Goal: Information Seeking & Learning: Learn about a topic

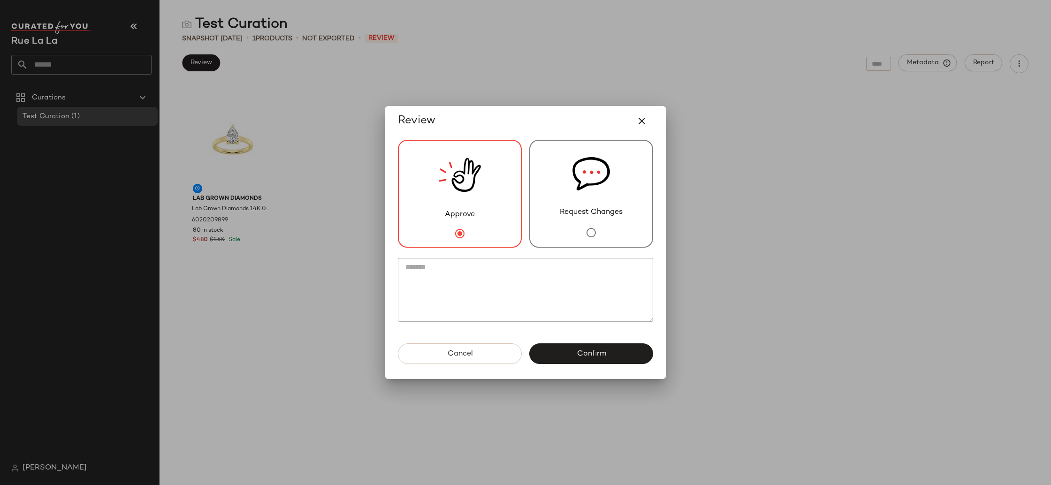
drag, startPoint x: 636, startPoint y: 121, endPoint x: 937, endPoint y: 73, distance: 305.1
click at [649, 121] on button "button" at bounding box center [642, 121] width 23 height 23
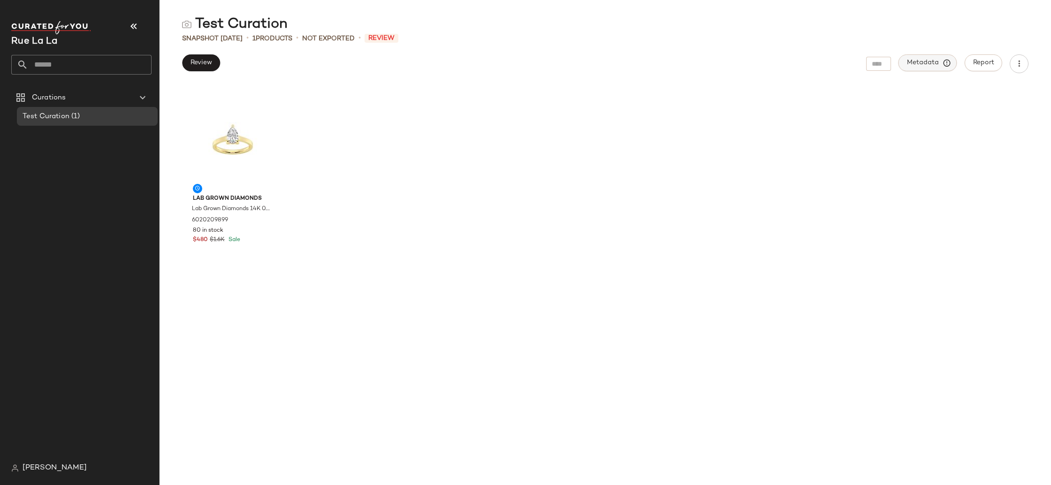
click at [932, 66] on span "Metadata" at bounding box center [927, 63] width 43 height 8
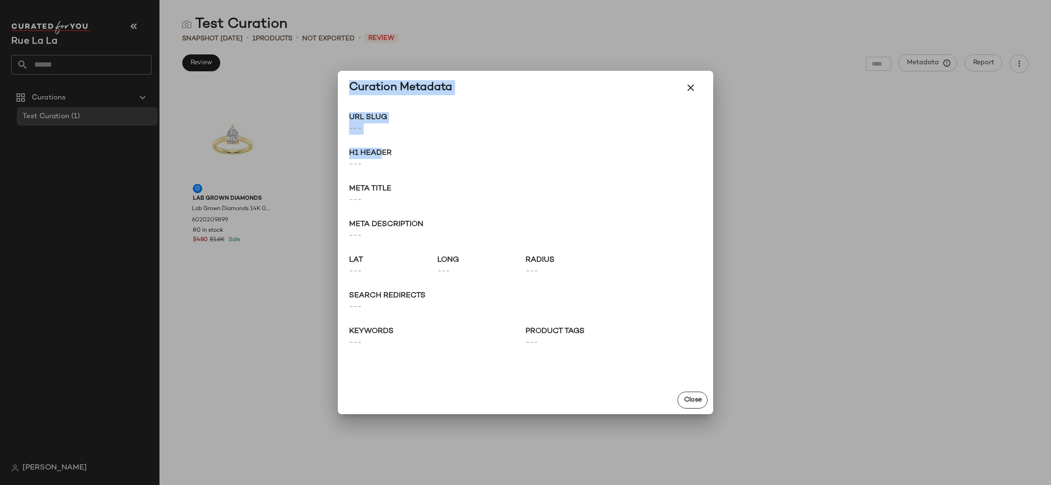
drag, startPoint x: 382, startPoint y: 154, endPoint x: 332, endPoint y: 153, distance: 50.7
click at [332, 153] on div "Curation Metadata URL Slug --- Go to Shop H1 Header --- Meta title --- Meta des…" at bounding box center [525, 242] width 1051 height 485
drag, startPoint x: 369, startPoint y: 138, endPoint x: 479, endPoint y: 213, distance: 133.4
click at [370, 138] on div "URL Slug --- Go to Shop H1 Header --- Meta title --- Meta description --- lat -…" at bounding box center [525, 246] width 375 height 282
drag, startPoint x: 535, startPoint y: 341, endPoint x: 520, endPoint y: 341, distance: 15.5
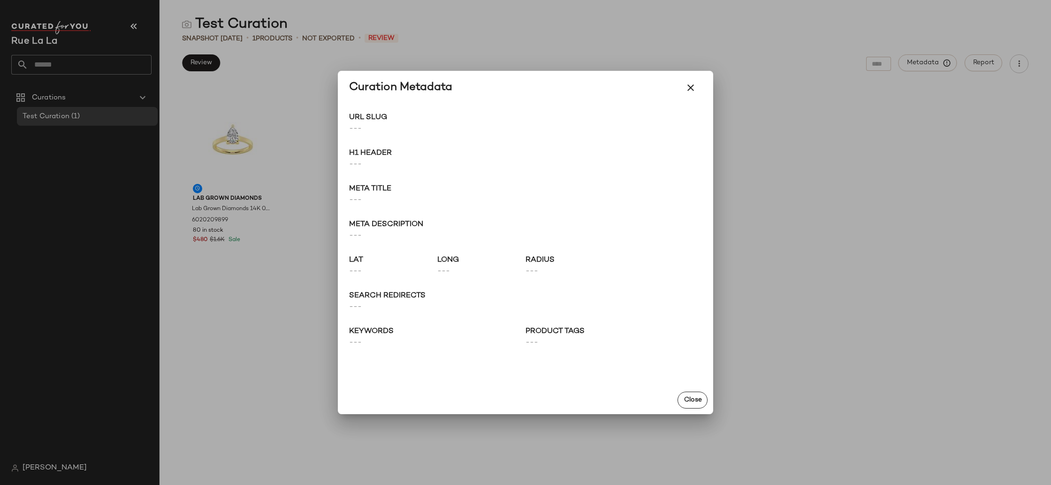
click at [520, 341] on div "keywords --- Product Tags ---" at bounding box center [525, 337] width 353 height 23
drag, startPoint x: 356, startPoint y: 216, endPoint x: 432, endPoint y: 222, distance: 76.3
click at [432, 222] on div "URL Slug --- Go to Shop H1 Header --- Meta title --- Meta description --- lat -…" at bounding box center [525, 246] width 375 height 282
click at [696, 87] on icon "button" at bounding box center [690, 87] width 11 height 11
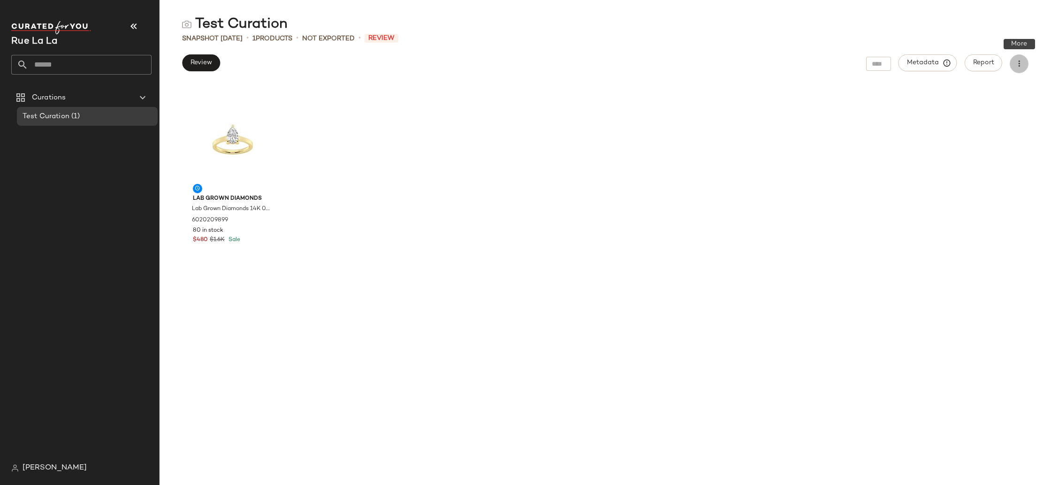
click at [1028, 67] on button "button" at bounding box center [1019, 63] width 19 height 19
click at [986, 66] on span "Report" at bounding box center [984, 63] width 22 height 8
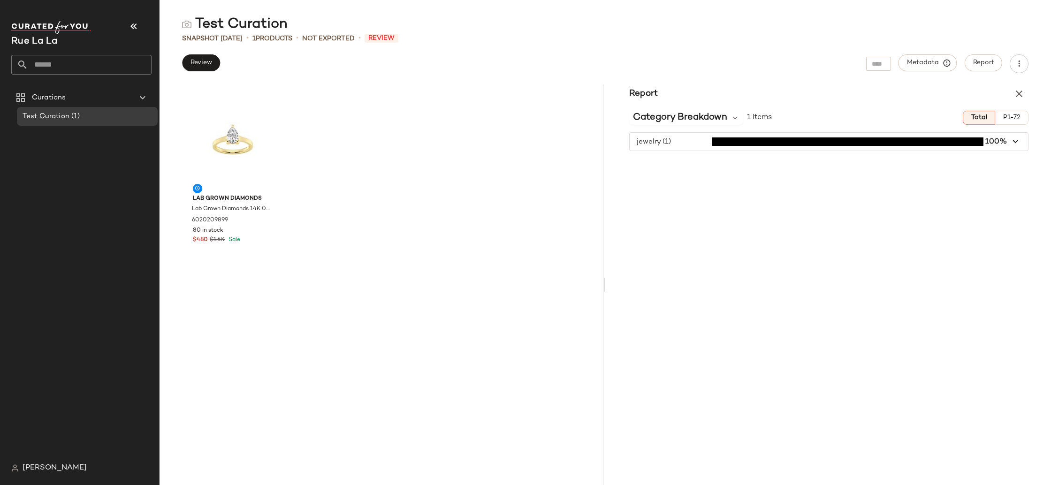
drag, startPoint x: 1022, startPoint y: 100, endPoint x: 1016, endPoint y: 142, distance: 42.1
click at [1017, 140] on div "Report Category Breakdown 1 Items Total P1-72 jewelry (1) 100%" at bounding box center [829, 284] width 444 height 401
click at [1016, 142] on icon "button" at bounding box center [1016, 142] width 11 height 11
click at [1020, 88] on icon "button" at bounding box center [1018, 93] width 11 height 11
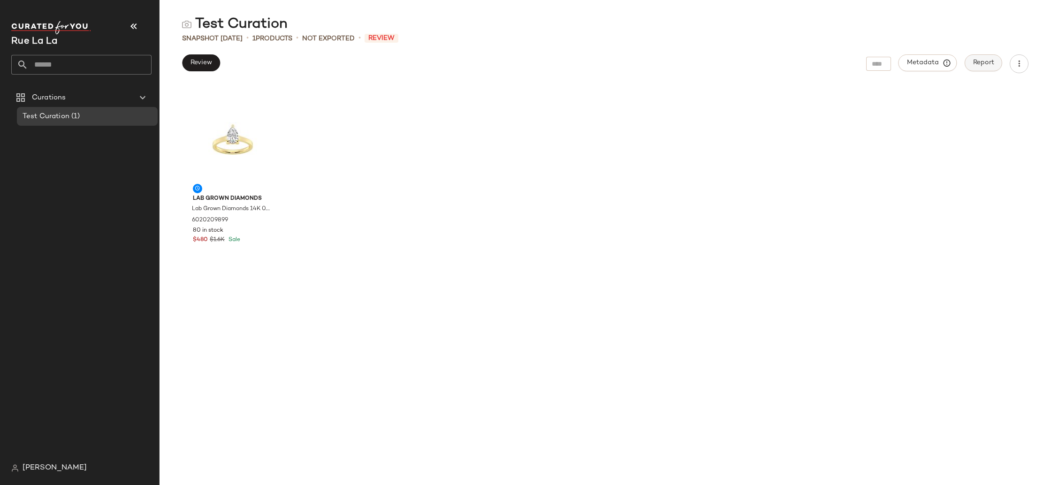
click at [978, 67] on button "Report" at bounding box center [984, 62] width 38 height 17
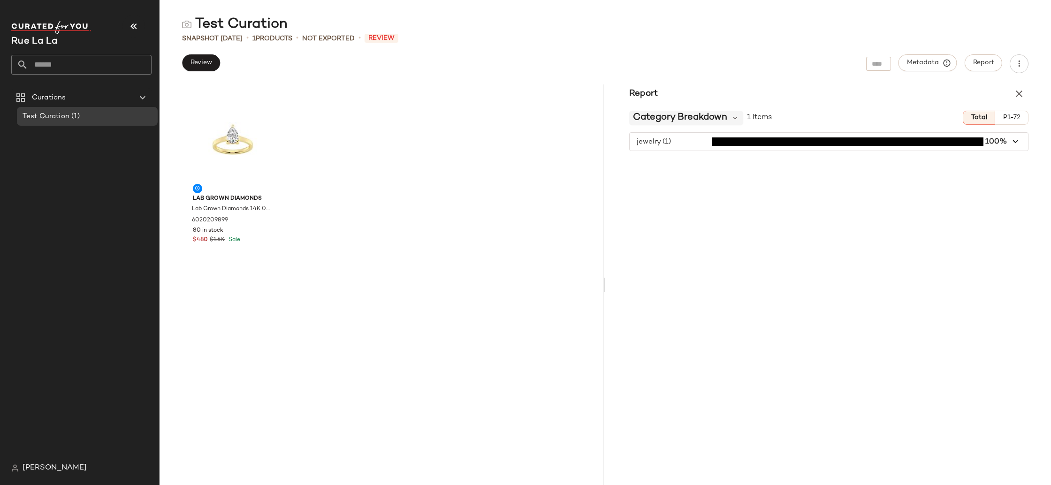
click at [685, 117] on span "Category Breakdown" at bounding box center [680, 118] width 94 height 14
click at [47, 42] on span "Rue La La" at bounding box center [34, 42] width 46 height 10
click at [69, 28] on img at bounding box center [51, 27] width 80 height 13
click at [62, 102] on span "Curations" at bounding box center [49, 97] width 34 height 11
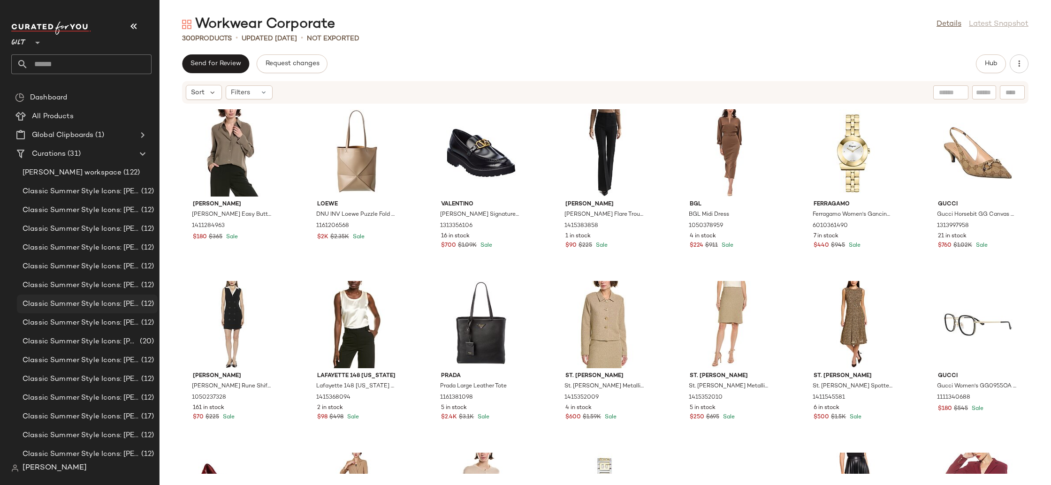
scroll to position [200, 0]
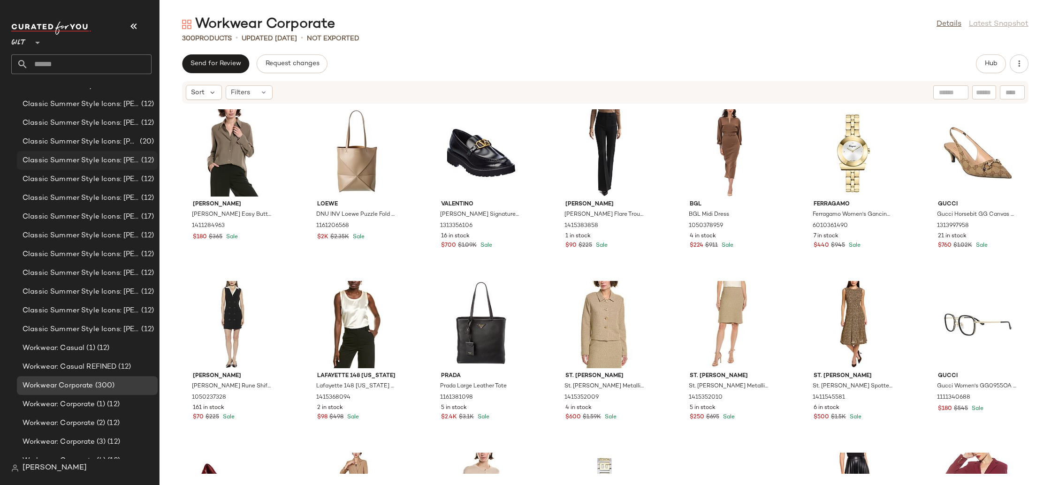
drag, startPoint x: 110, startPoint y: 166, endPoint x: 112, endPoint y: 158, distance: 8.7
click at [110, 166] on div "Classic Summer Style Icons: Jackie O (6) (12)" at bounding box center [87, 160] width 141 height 19
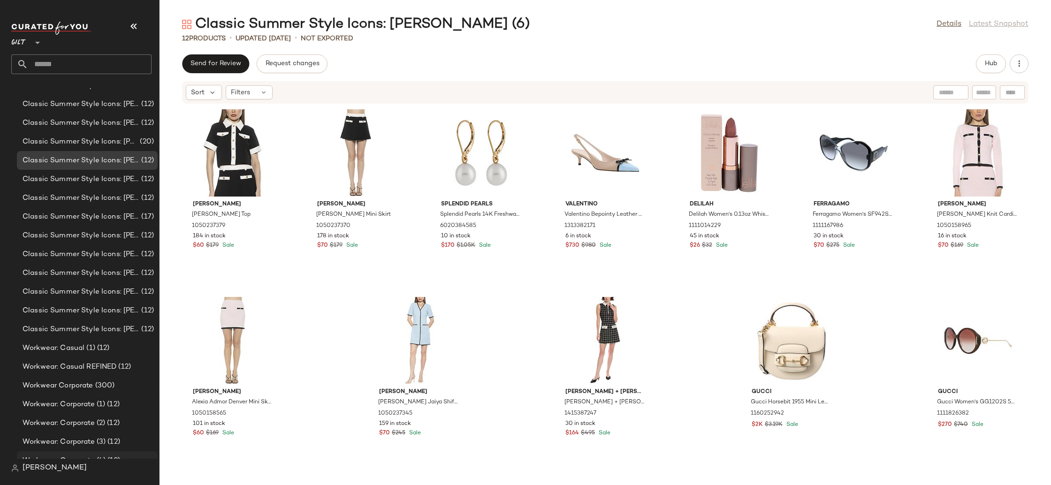
scroll to position [286, 0]
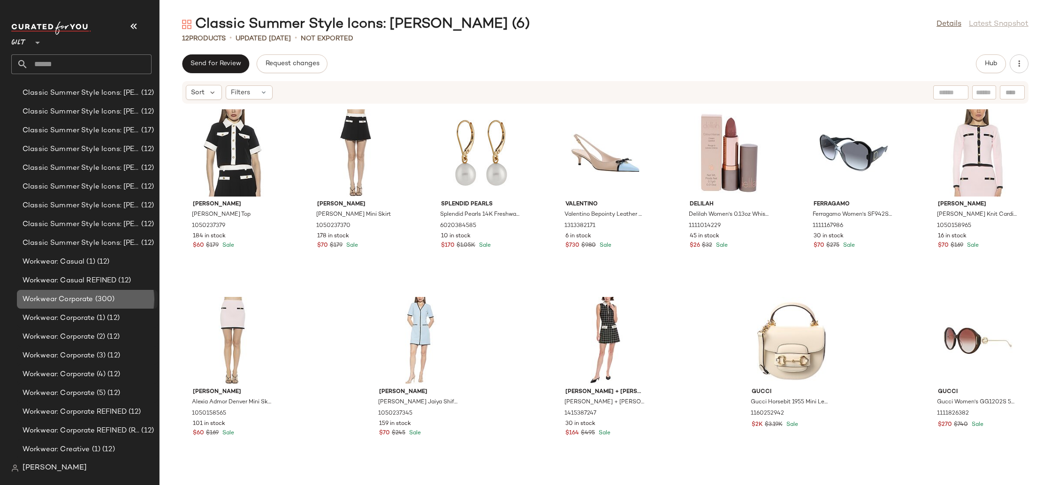
click at [89, 300] on span "Workwear Corporate" at bounding box center [58, 299] width 71 height 11
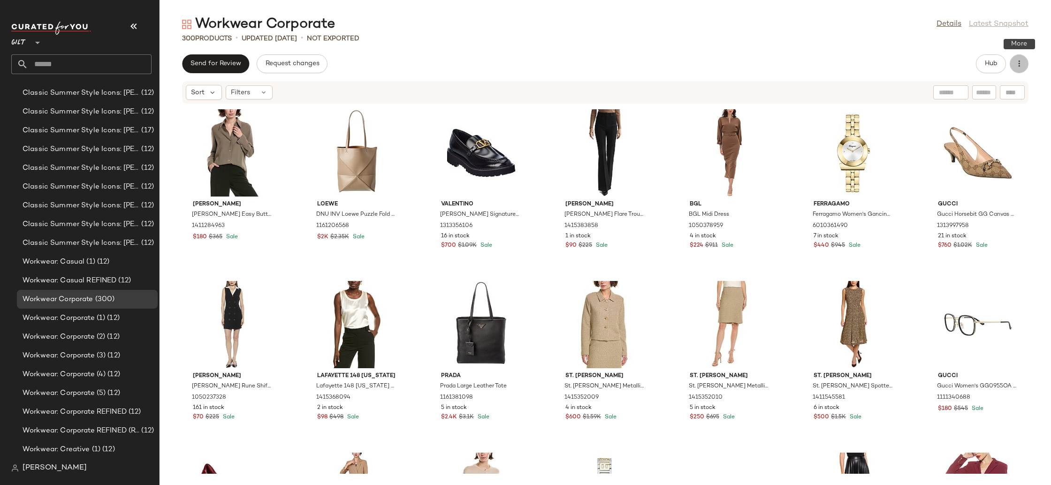
click at [1020, 69] on button "button" at bounding box center [1019, 63] width 19 height 19
click at [998, 68] on button "Hub" at bounding box center [991, 63] width 30 height 19
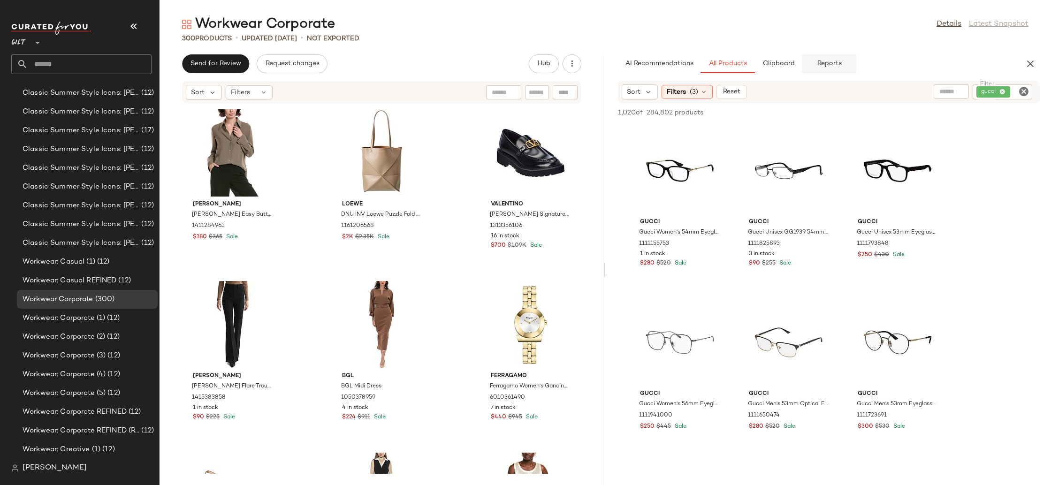
drag, startPoint x: 863, startPoint y: 67, endPoint x: 842, endPoint y: 67, distance: 21.1
click at [851, 67] on div "AI Recommendations All Products Clipboard Reports" at bounding box center [814, 63] width 392 height 19
click at [829, 67] on span "Reports" at bounding box center [828, 64] width 25 height 8
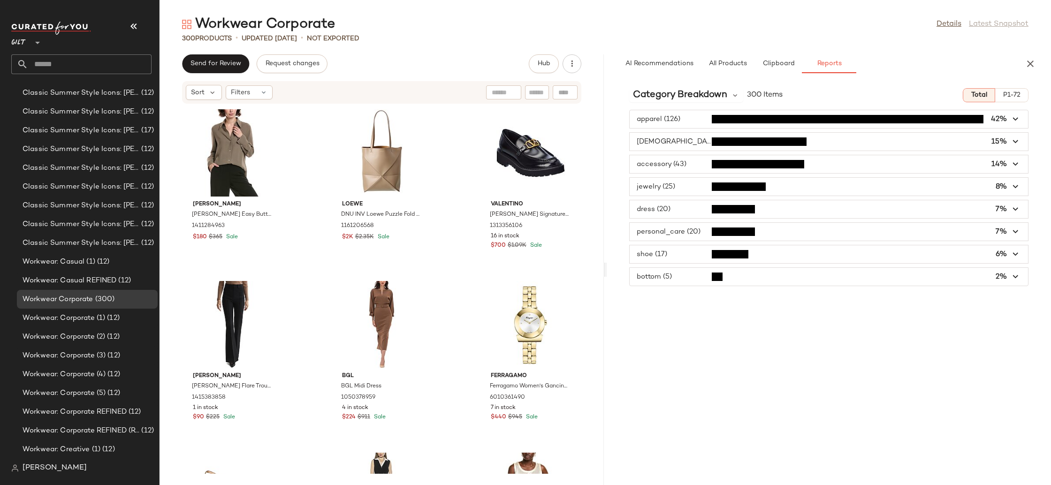
click at [805, 123] on span "button" at bounding box center [829, 119] width 398 height 18
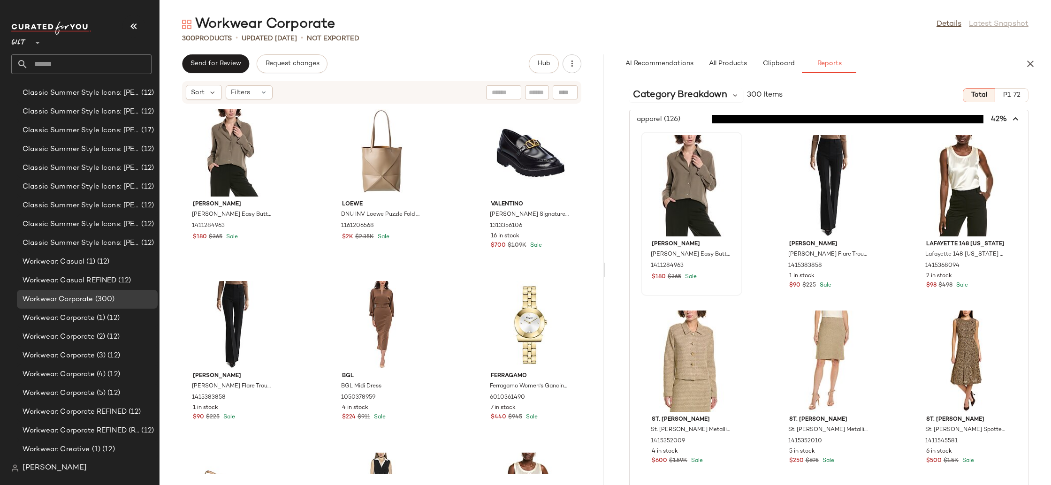
drag, startPoint x: 663, startPoint y: 123, endPoint x: 662, endPoint y: 133, distance: 9.5
click at [663, 124] on span "button" at bounding box center [829, 119] width 398 height 18
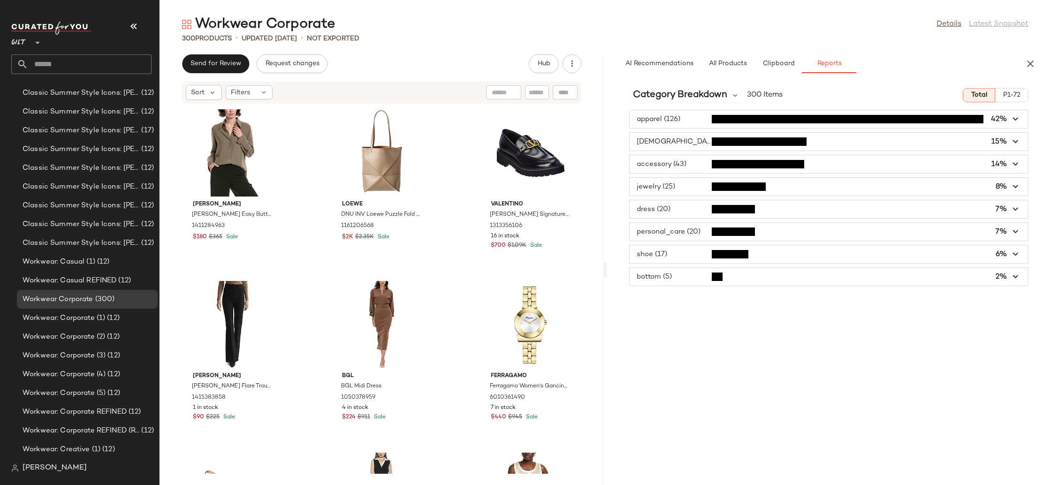
click at [664, 167] on span "button" at bounding box center [829, 164] width 398 height 18
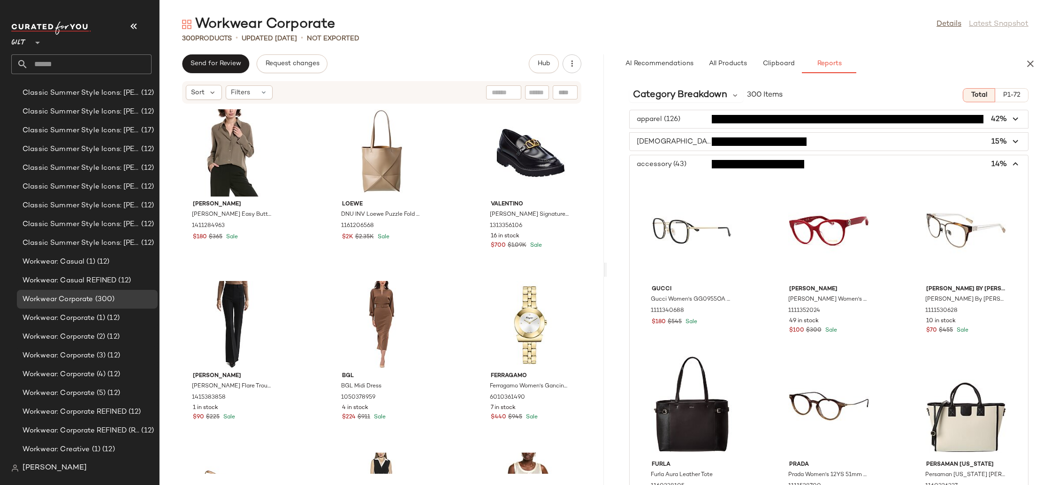
click at [664, 167] on span "button" at bounding box center [829, 164] width 398 height 18
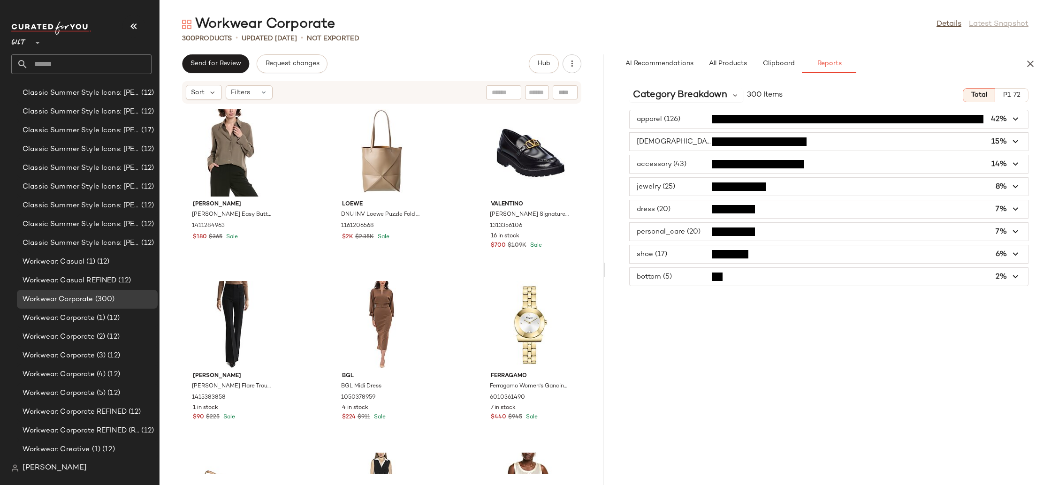
click at [645, 145] on span "button" at bounding box center [829, 142] width 398 height 18
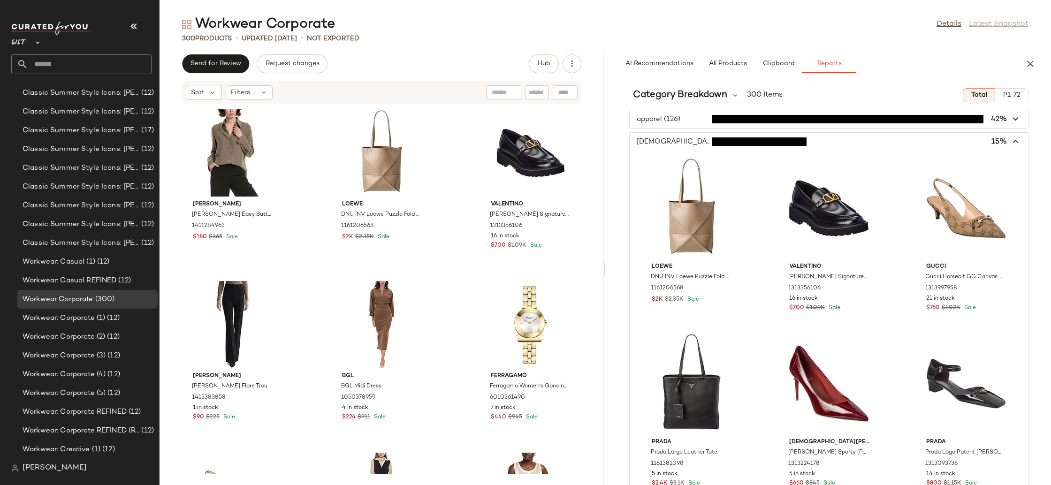
click at [645, 145] on span "button" at bounding box center [829, 142] width 398 height 18
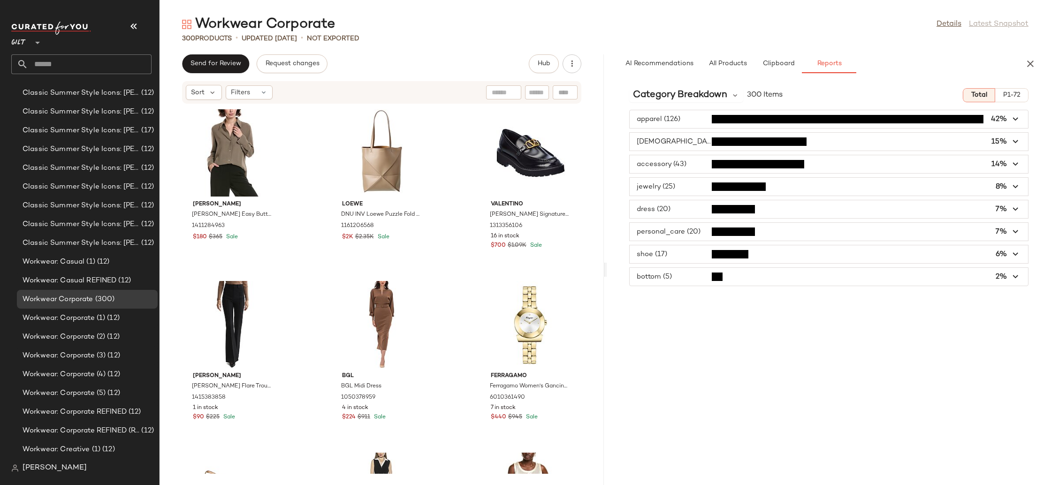
click at [660, 189] on span "button" at bounding box center [829, 187] width 398 height 18
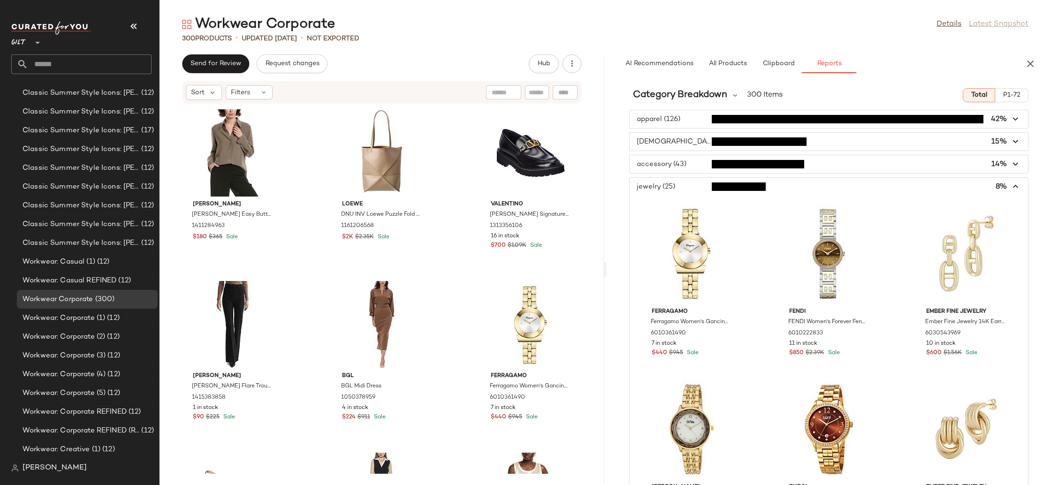
click at [1008, 97] on span "P1-72" at bounding box center [1012, 95] width 18 height 8
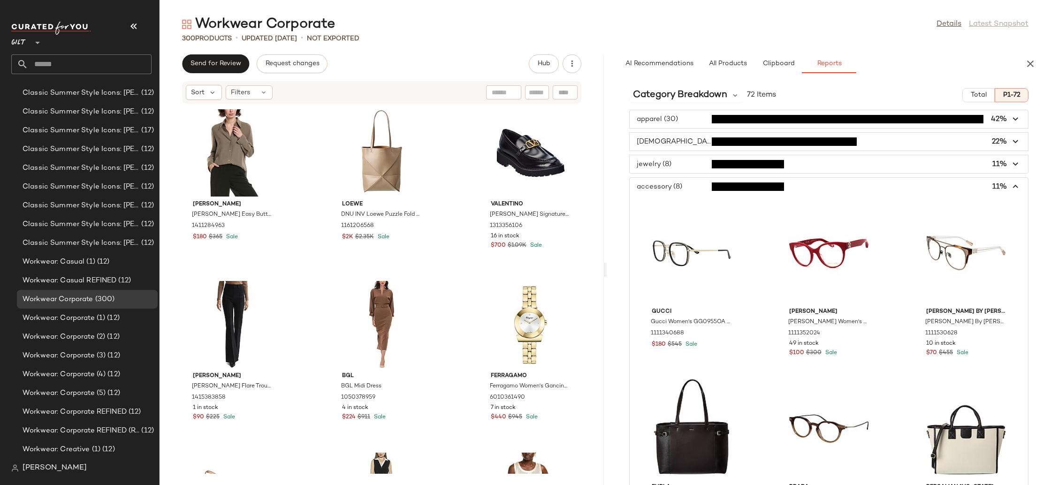
click at [684, 142] on span "button" at bounding box center [829, 142] width 398 height 18
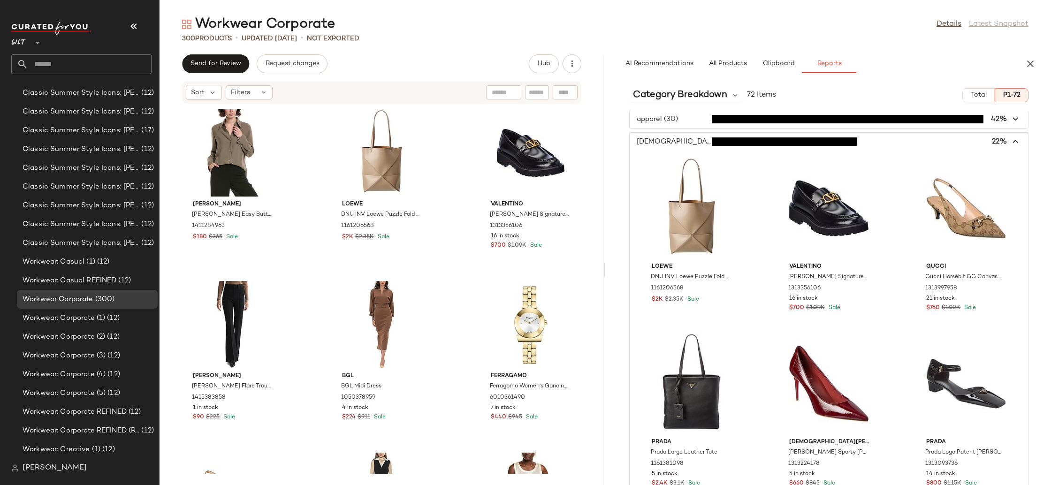
click at [684, 142] on span "button" at bounding box center [829, 142] width 398 height 18
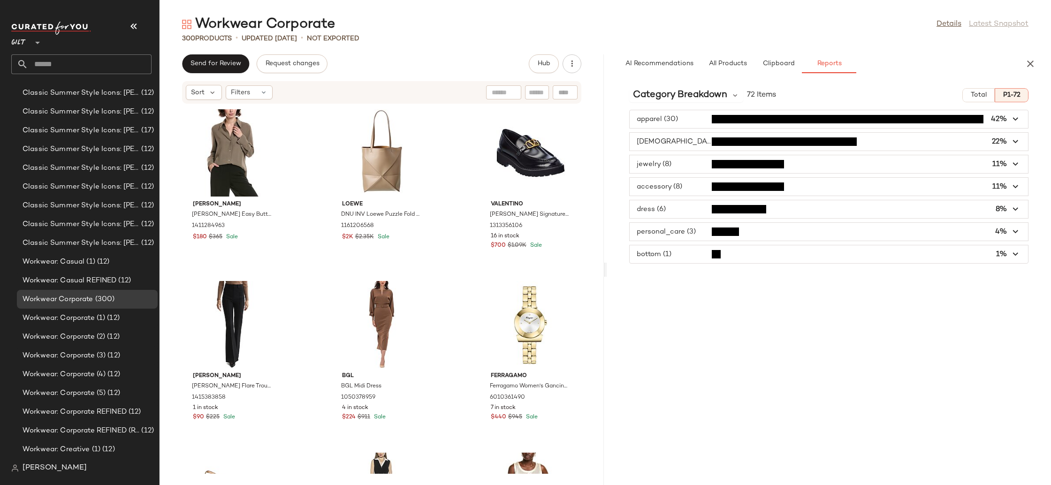
click at [684, 142] on span "button" at bounding box center [829, 142] width 398 height 18
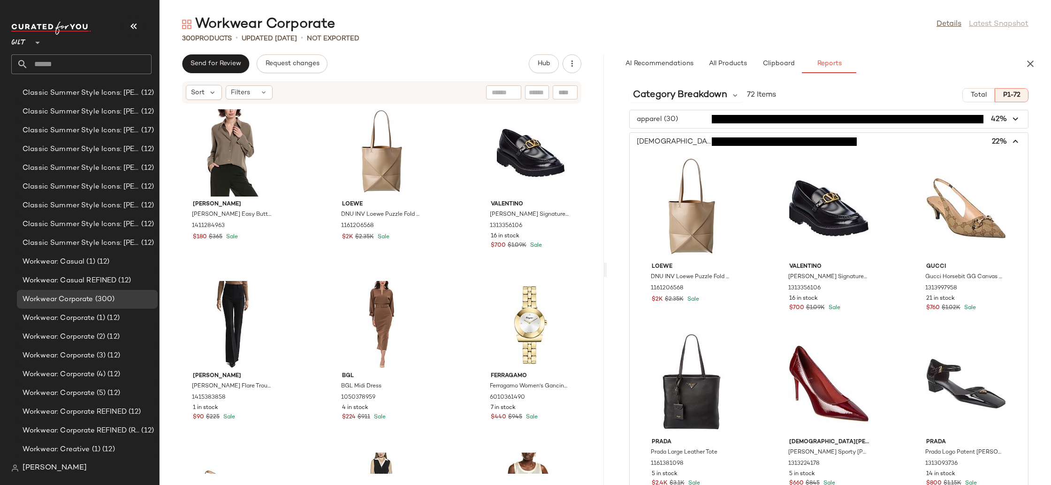
click at [684, 142] on span "button" at bounding box center [829, 142] width 398 height 18
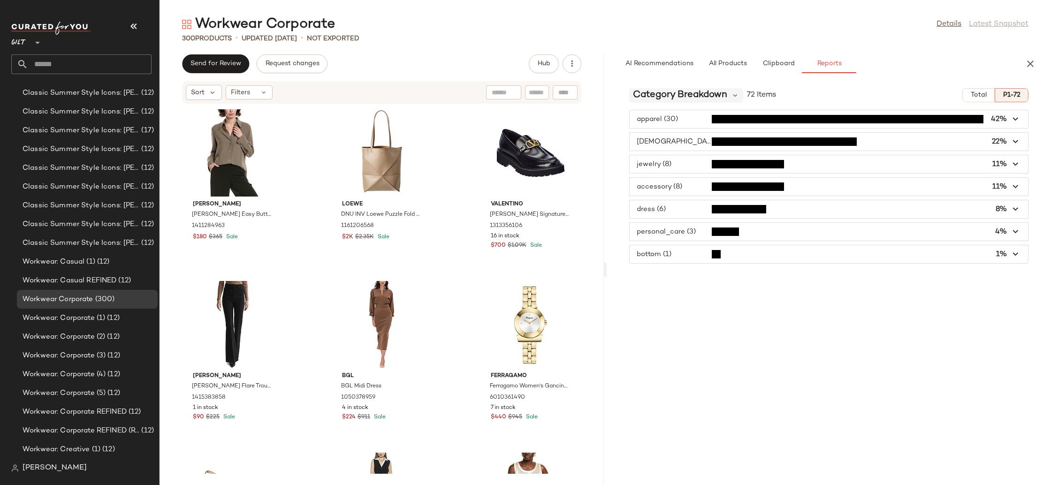
click at [672, 91] on span "Category Breakdown" at bounding box center [680, 95] width 94 height 14
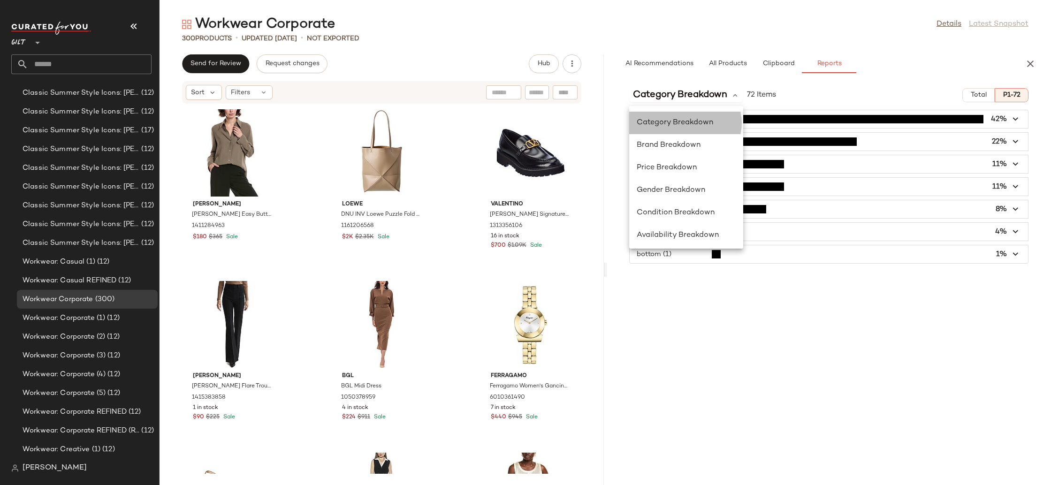
click at [676, 128] on div "Category Breakdown" at bounding box center [686, 122] width 99 height 11
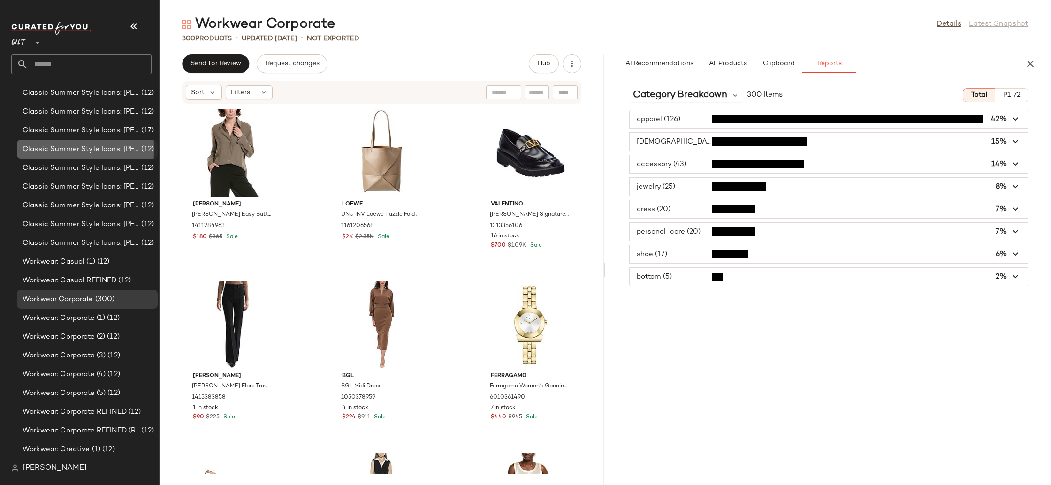
click at [93, 146] on span "Classic Summer Style Icons: Jackie O REFINED (Pink)" at bounding box center [81, 149] width 117 height 11
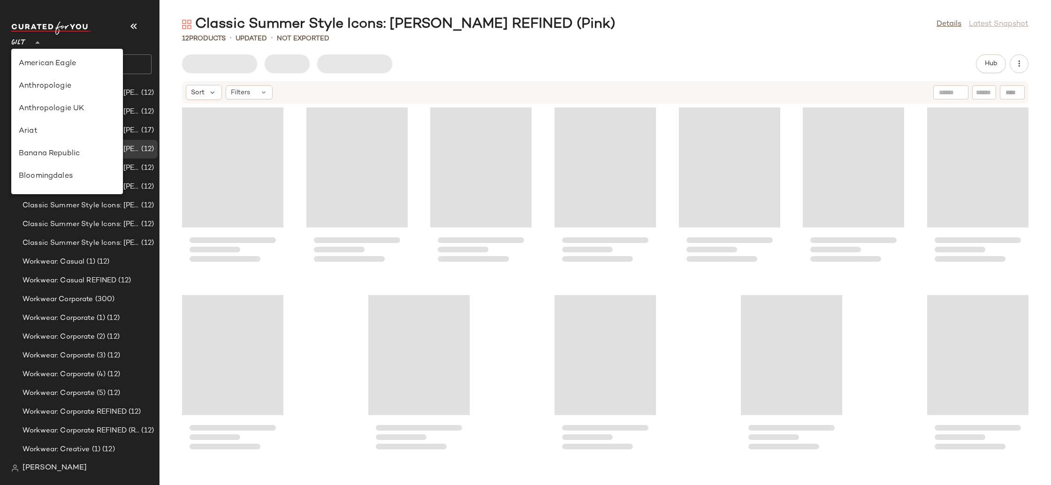
click at [19, 45] on span "Gilt" at bounding box center [18, 40] width 15 height 17
